Goal: Information Seeking & Learning: Find specific fact

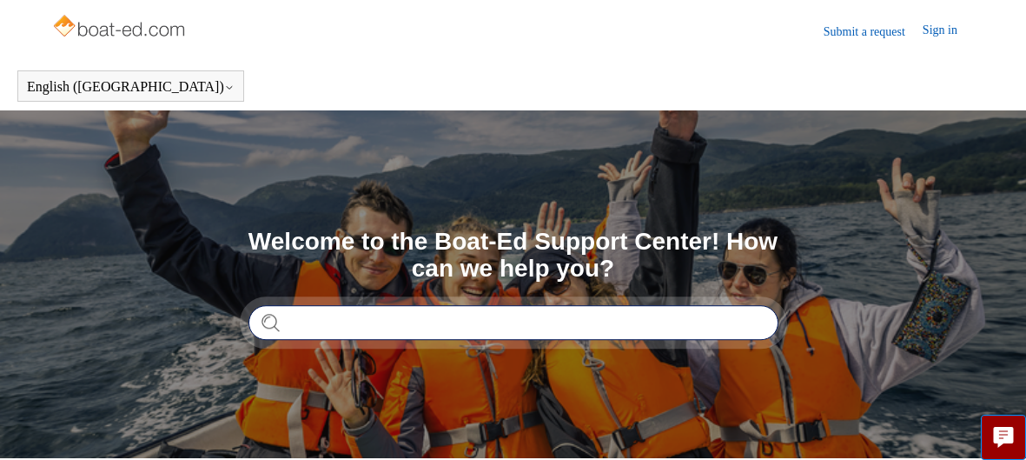
click at [323, 328] on input "Search" at bounding box center [514, 322] width 530 height 35
type input "**********"
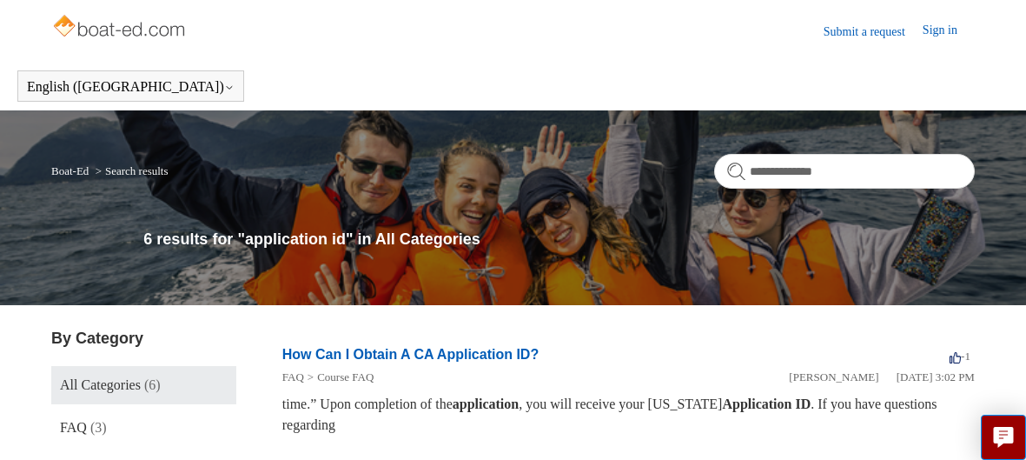
click at [436, 355] on link "How Can I Obtain A CA Application ID?" at bounding box center [410, 354] width 256 height 15
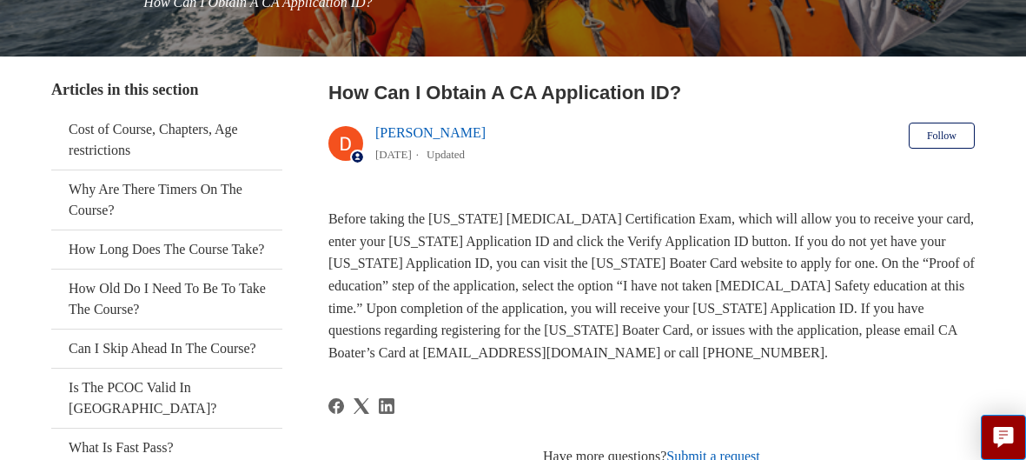
scroll to position [312, 0]
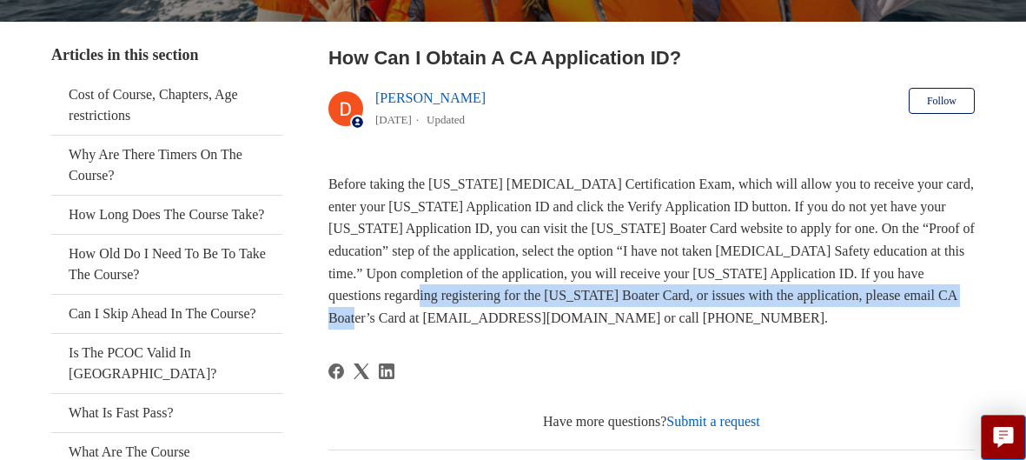
drag, startPoint x: 456, startPoint y: 312, endPoint x: 509, endPoint y: 302, distance: 54.0
click at [509, 302] on span "Before taking the [US_STATE] [MEDICAL_DATA] Certification Exam, which will allo…" at bounding box center [652, 250] width 647 height 149
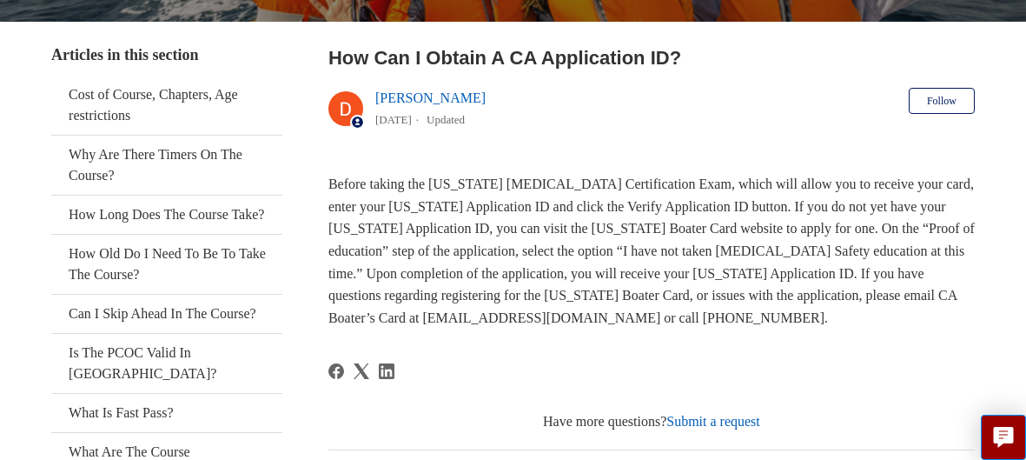
click at [475, 315] on span "Before taking the [US_STATE] [MEDICAL_DATA] Certification Exam, which will allo…" at bounding box center [652, 250] width 647 height 149
drag, startPoint x: 450, startPoint y: 317, endPoint x: 605, endPoint y: 315, distance: 154.7
click at [605, 315] on span "Before taking the [US_STATE] [MEDICAL_DATA] Certification Exam, which will allo…" at bounding box center [652, 250] width 647 height 149
click at [574, 322] on span "Before taking the California Boating Certification Exam, which will allow you t…" at bounding box center [652, 250] width 647 height 149
